Goal: Task Accomplishment & Management: Complete application form

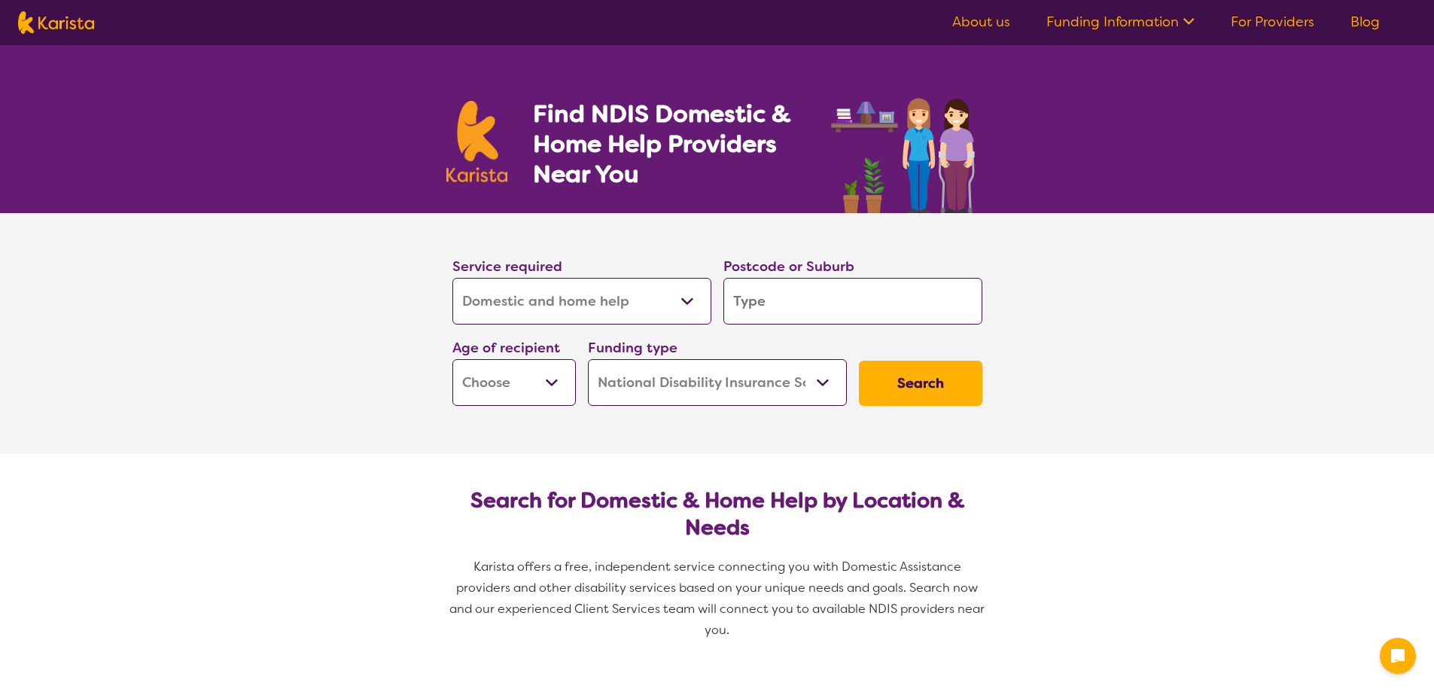
select select "Domestic and home help"
select select "NDIS"
select select "Domestic and home help"
select select "NDIS"
click at [592, 302] on select "Allied Health Assistant Assessment ([MEDICAL_DATA] or [MEDICAL_DATA]) Behaviour…" at bounding box center [581, 301] width 259 height 47
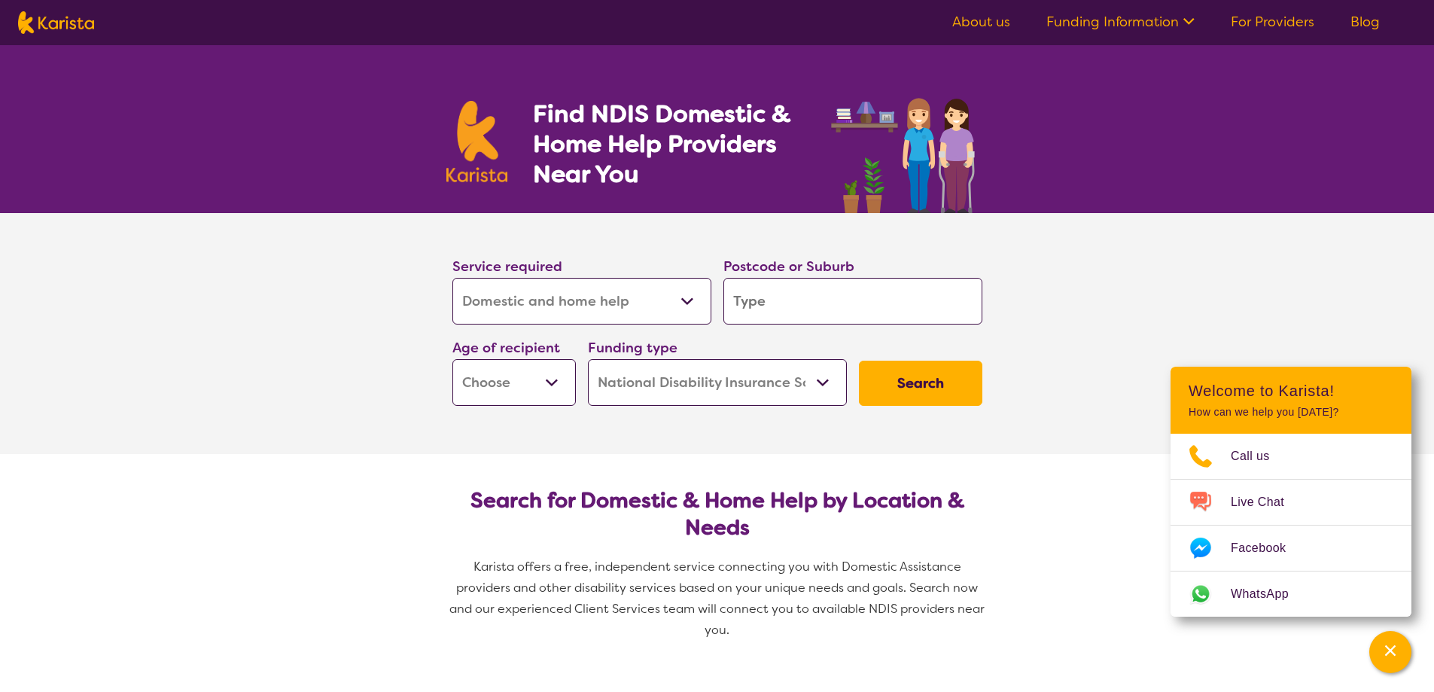
click at [452, 278] on select "Allied Health Assistant Assessment ([MEDICAL_DATA] or [MEDICAL_DATA]) Behaviour…" at bounding box center [581, 301] width 259 height 47
click at [653, 389] on select "Home Care Package (HCP) National Disability Insurance Scheme (NDIS) I don't know" at bounding box center [717, 382] width 259 height 47
click at [775, 300] on input "search" at bounding box center [852, 301] width 259 height 47
